Goal: Entertainment & Leisure: Browse casually

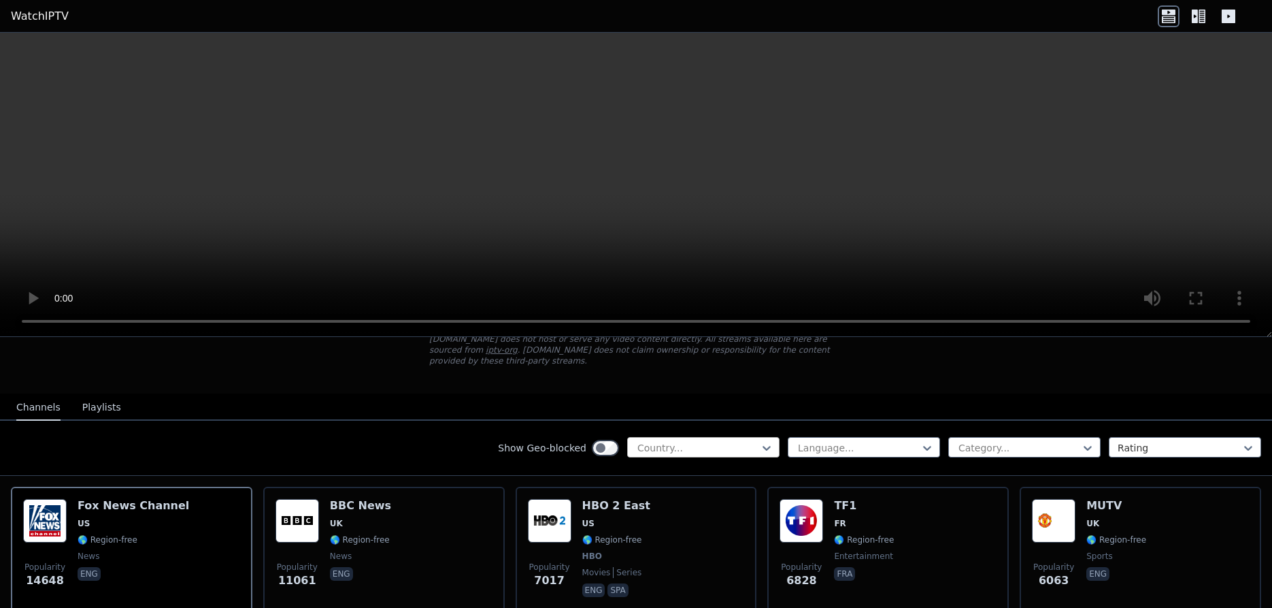
scroll to position [68, 0]
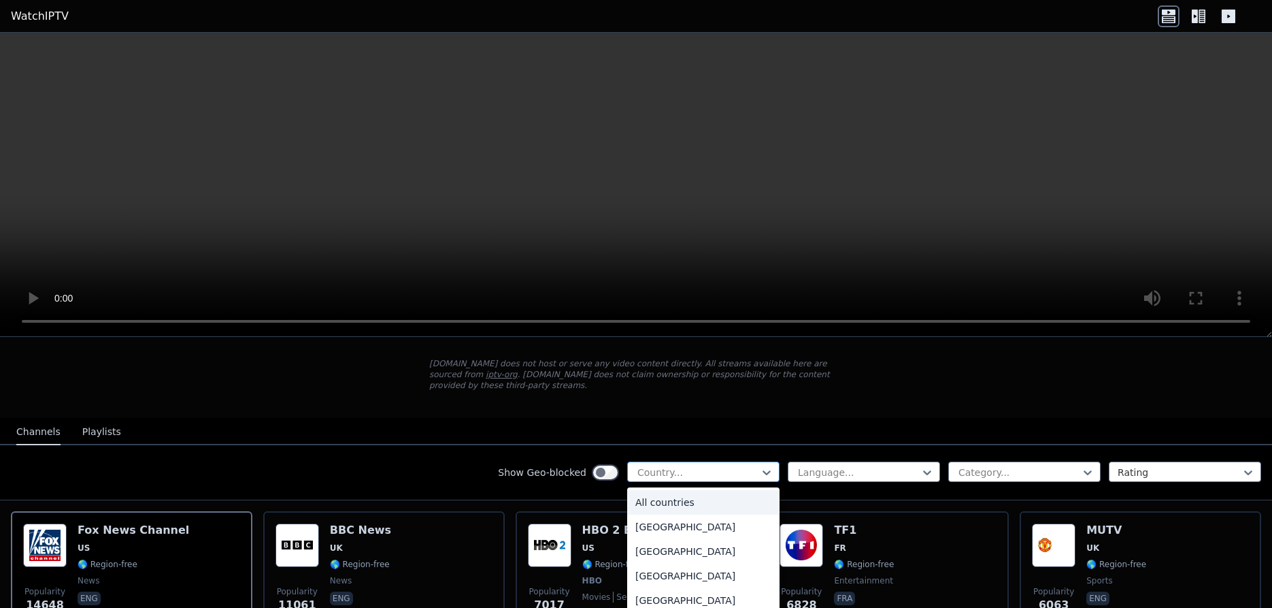
click at [712, 465] on div at bounding box center [698, 472] width 124 height 14
click at [674, 570] on div "[GEOGRAPHIC_DATA]" at bounding box center [703, 582] width 152 height 24
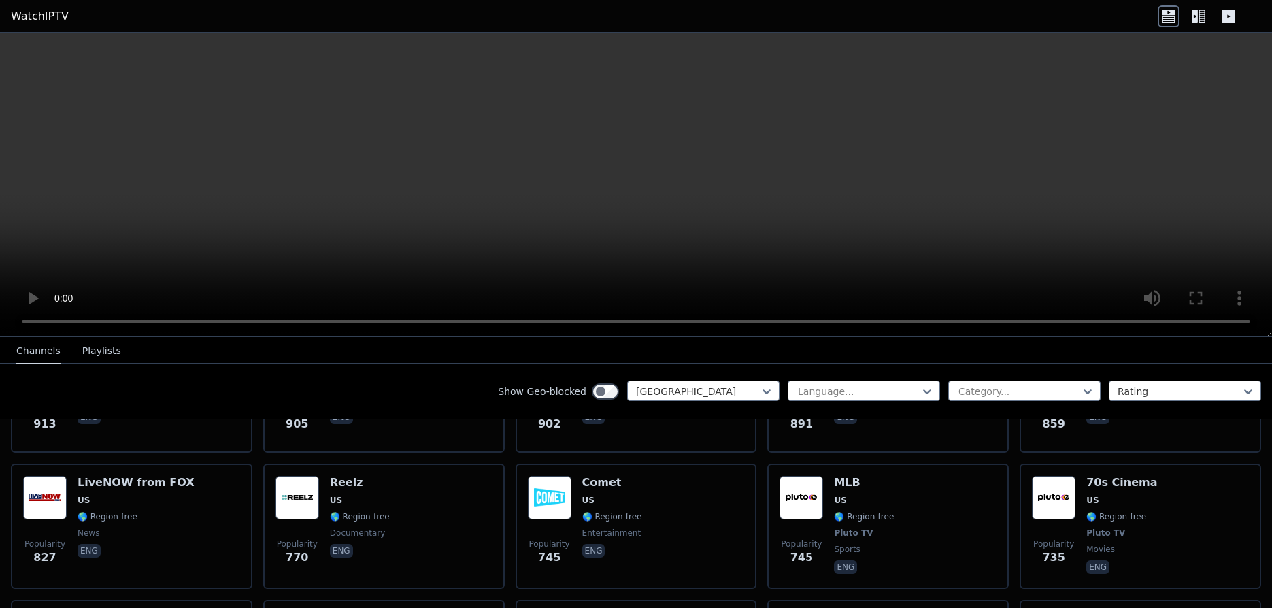
scroll to position [953, 0]
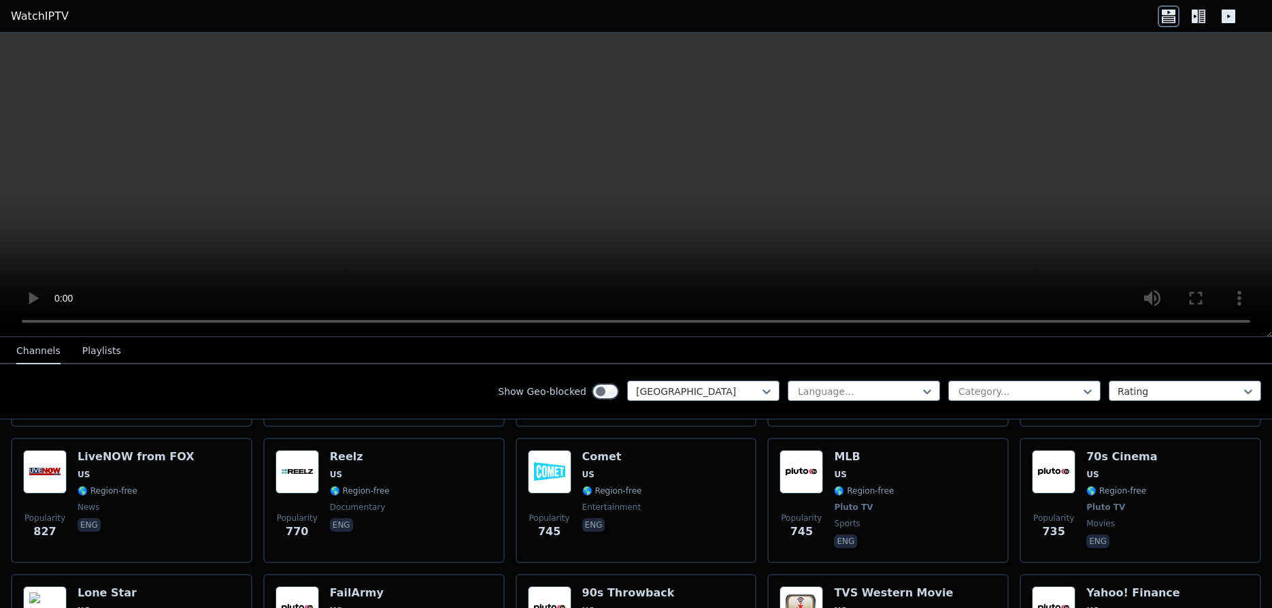
click at [1025, 401] on div "Language... Category... Rating" at bounding box center [1025, 391] width 474 height 22
click at [1030, 394] on div at bounding box center [1019, 391] width 124 height 14
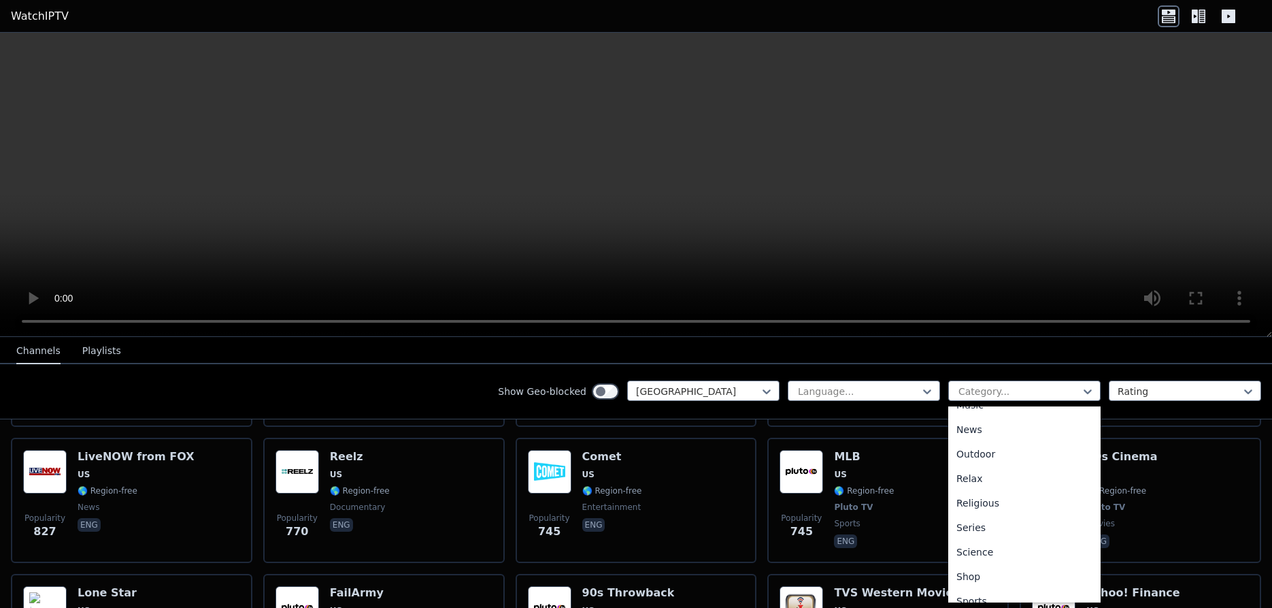
scroll to position [470, 0]
click at [980, 535] on div "Sports" at bounding box center [1025, 539] width 152 height 24
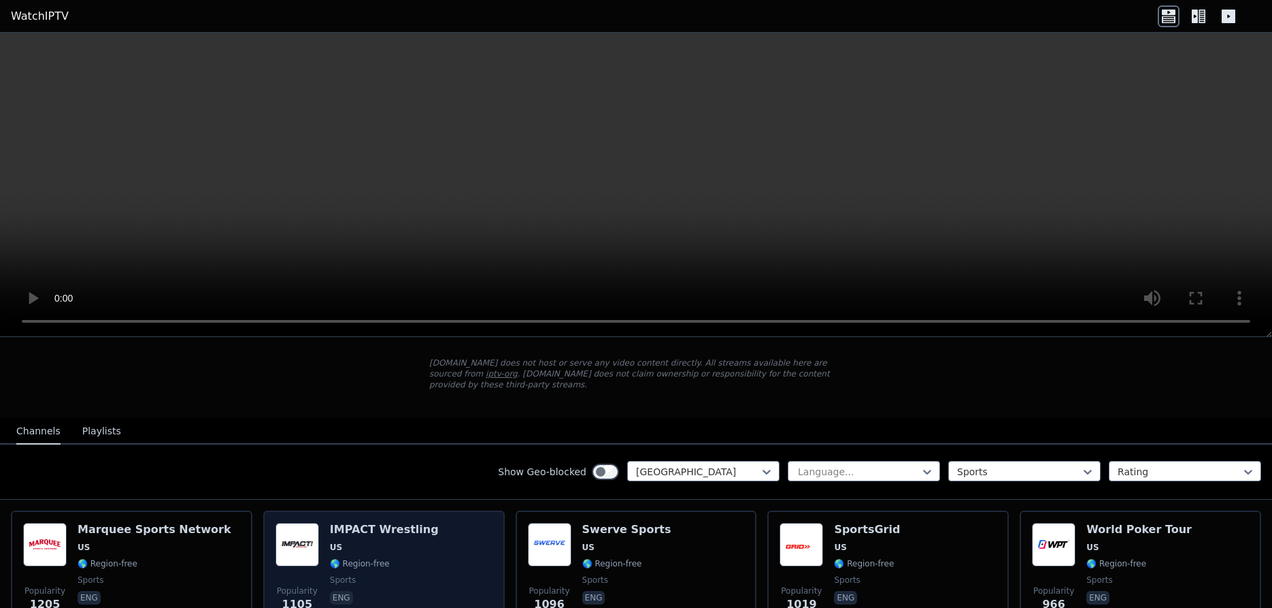
scroll to position [137, 0]
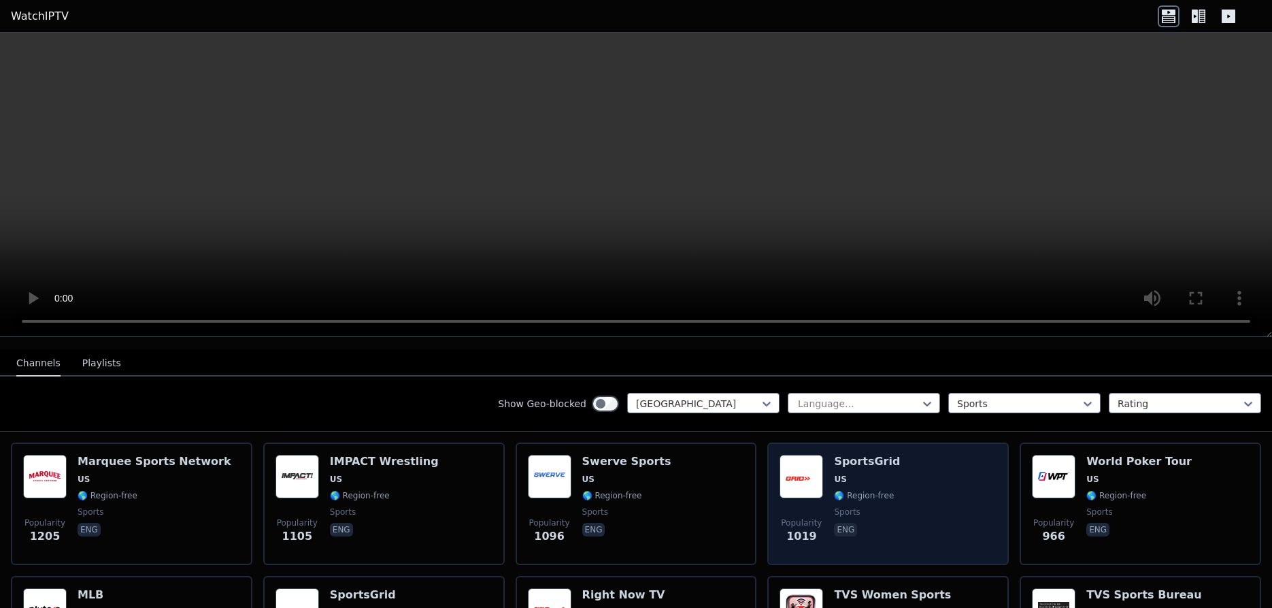
click at [842, 474] on span "US" at bounding box center [867, 479] width 66 height 11
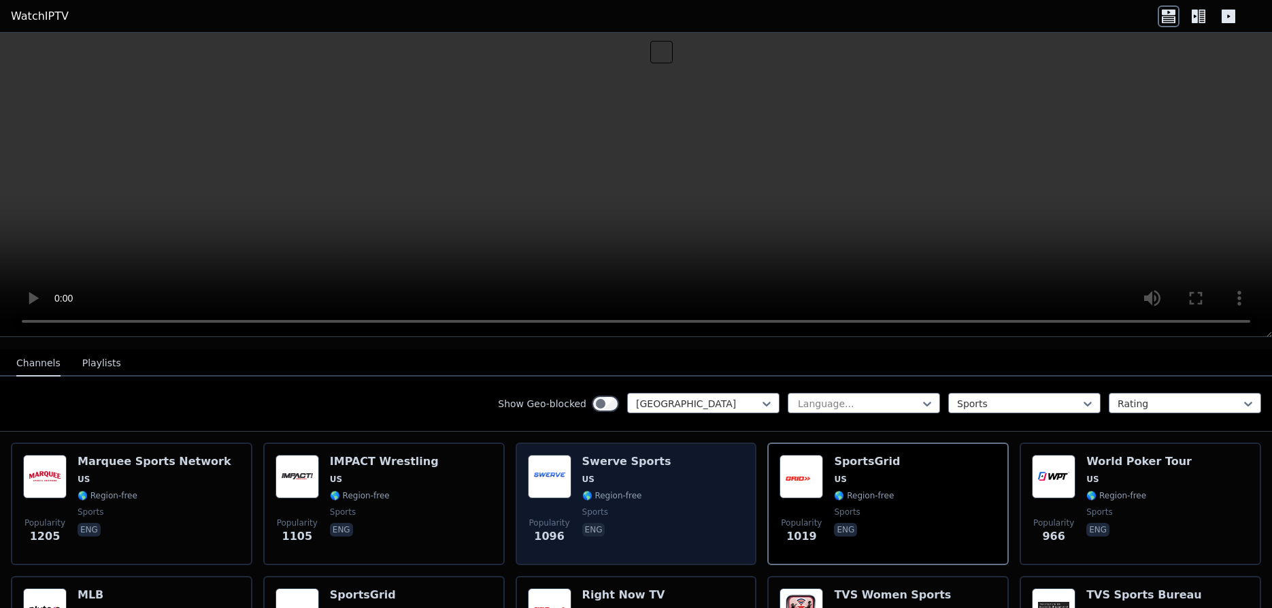
click at [548, 468] on img at bounding box center [550, 477] width 44 height 44
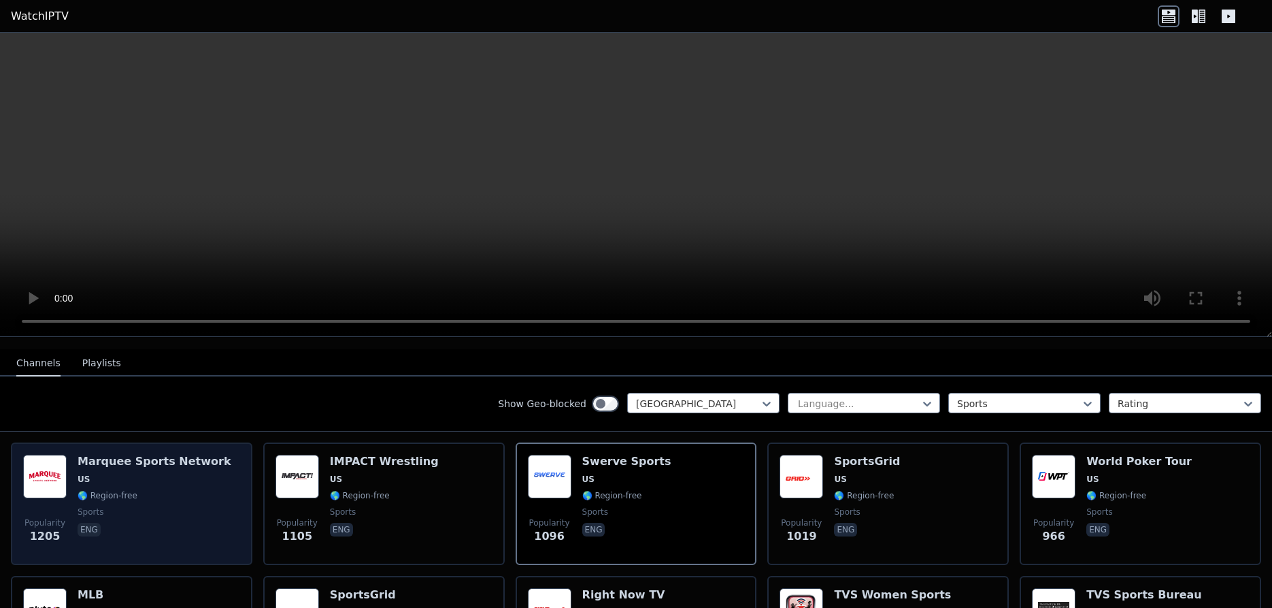
click at [188, 490] on span "🌎 Region-free" at bounding box center [155, 495] width 154 height 11
